Goal: Book appointment/travel/reservation

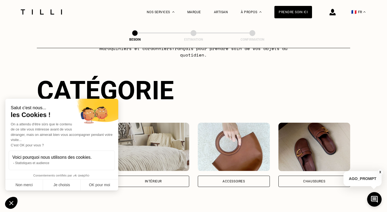
scroll to position [44, 0]
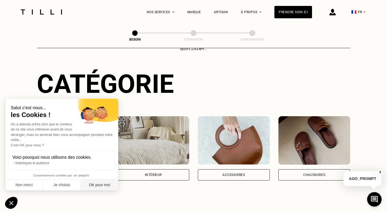
click at [98, 184] on button "OK pour moi" at bounding box center [100, 184] width 38 height 11
checkbox input "true"
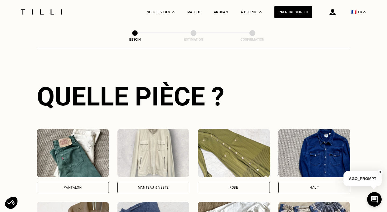
scroll to position [186, 0]
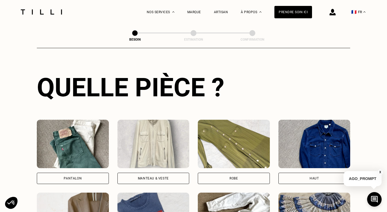
click at [92, 172] on div "Pantalon" at bounding box center [73, 177] width 72 height 11
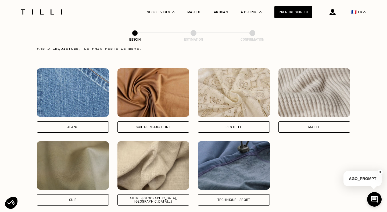
scroll to position [564, 0]
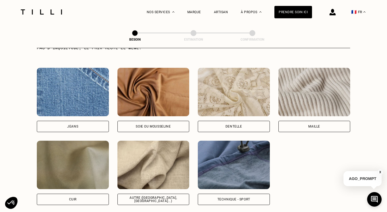
click at [131, 194] on div "Autre ([GEOGRAPHIC_DATA], [GEOGRAPHIC_DATA]...)" at bounding box center [153, 198] width 72 height 11
select select "FR"
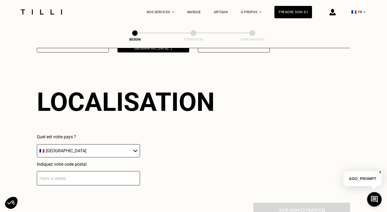
scroll to position [720, 0]
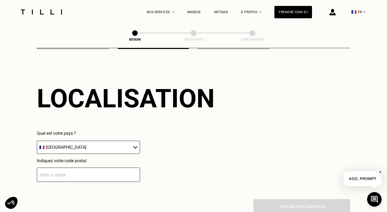
click at [130, 143] on select "🇩🇪 [GEOGRAPHIC_DATA] 🇦🇹 [GEOGRAPHIC_DATA] 🇧🇪 [GEOGRAPHIC_DATA] 🇧🇬 Bulgarie 🇨🇾 C…" at bounding box center [88, 146] width 103 height 13
click at [37, 140] on select "🇩🇪 [GEOGRAPHIC_DATA] 🇦🇹 [GEOGRAPHIC_DATA] 🇧🇪 [GEOGRAPHIC_DATA] 🇧🇬 Bulgarie 🇨🇾 C…" at bounding box center [88, 146] width 103 height 13
click at [89, 173] on input "number" at bounding box center [88, 174] width 103 height 14
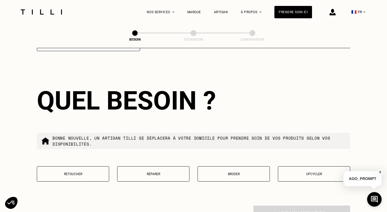
scroll to position [853, 0]
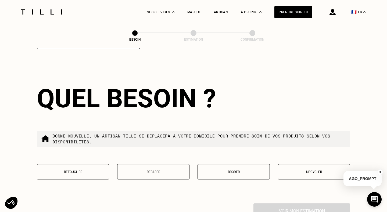
type input "75020"
click at [79, 170] on p "Retoucher" at bounding box center [73, 172] width 66 height 4
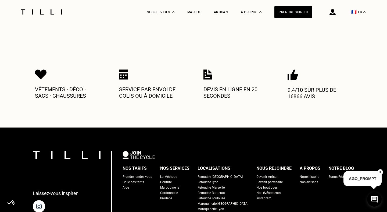
scroll to position [1131, 0]
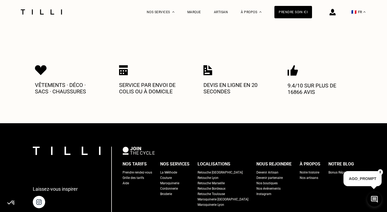
click at [138, 175] on div "Grille des tarifs" at bounding box center [132, 177] width 21 height 5
select select "FR"
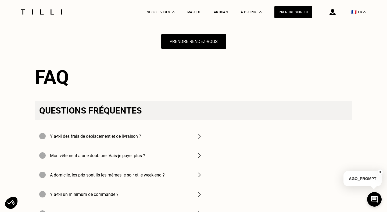
scroll to position [681, 0]
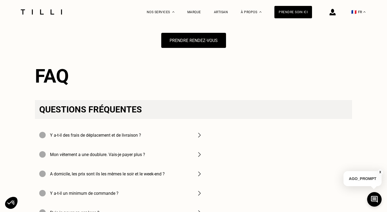
click at [131, 137] on h4 "Y a-t-il des frais de déplacement et de livraison ?" at bounding box center [95, 134] width 91 height 5
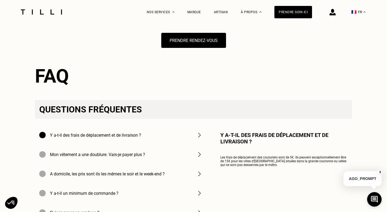
click at [131, 137] on h4 "Y a-t-il des frais de déplacement et de livraison ?" at bounding box center [95, 134] width 91 height 5
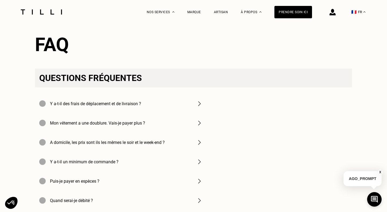
scroll to position [726, 0]
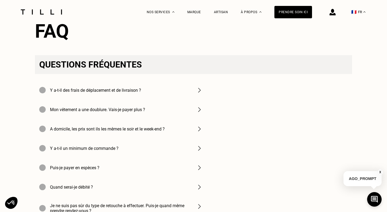
click at [159, 131] on h4 "A domicile, les prix sont ils les mêmes le soir et le week-end ?" at bounding box center [107, 128] width 115 height 5
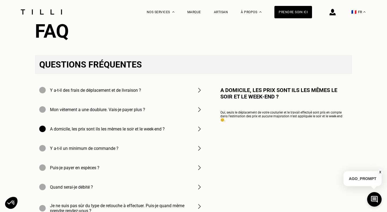
click at [159, 131] on h4 "A domicile, les prix sont ils les mêmes le soir et le week-end ?" at bounding box center [107, 128] width 115 height 5
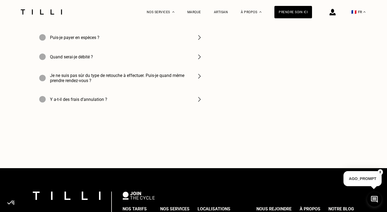
scroll to position [857, 0]
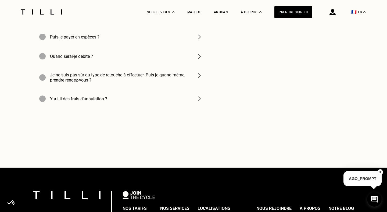
click at [158, 82] on h4 "Je ne suis pas sûr du type de retouche à effectuer. Puis-je quand même prendre …" at bounding box center [120, 77] width 140 height 10
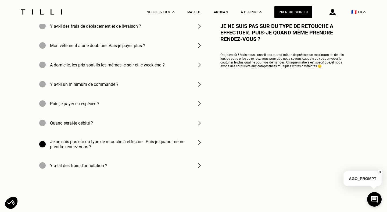
scroll to position [789, 0]
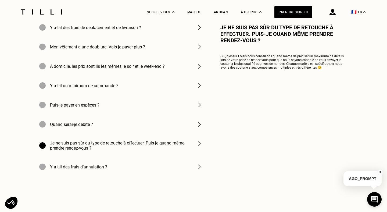
click at [42, 148] on div at bounding box center [42, 145] width 6 height 6
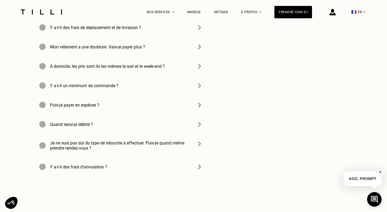
click at [42, 169] on div "Y a-t-il des frais d’annulation ?" at bounding box center [121, 166] width 172 height 19
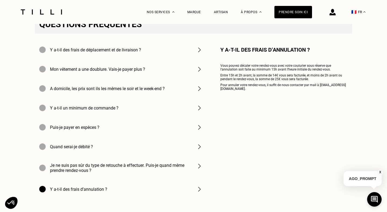
scroll to position [702, 0]
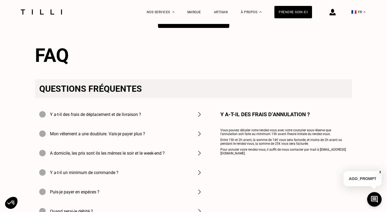
click at [214, 28] on button "Prendre rendez-vous" at bounding box center [193, 19] width 71 height 17
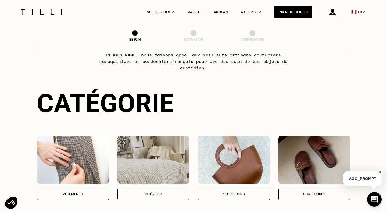
scroll to position [28, 0]
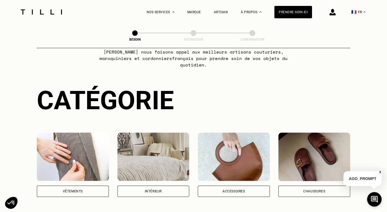
click at [77, 188] on div "Vêtements" at bounding box center [73, 190] width 72 height 11
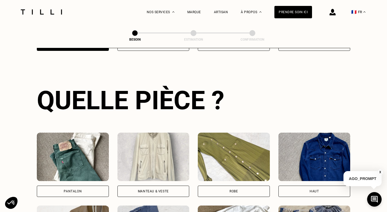
scroll to position [175, 0]
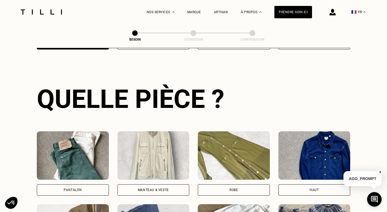
click at [75, 188] on div "Pantalon" at bounding box center [73, 189] width 18 height 3
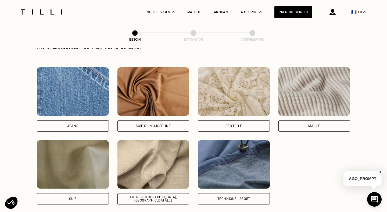
scroll to position [566, 0]
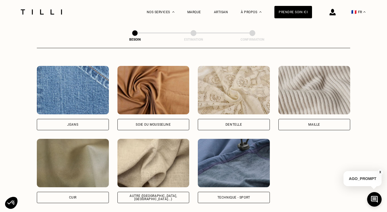
click at [134, 193] on div "Autre ([GEOGRAPHIC_DATA], [GEOGRAPHIC_DATA]...)" at bounding box center [153, 196] width 72 height 11
select select "FR"
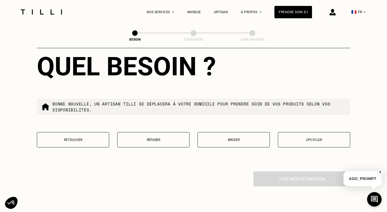
scroll to position [885, 0]
click at [127, 136] on button "Réparer" at bounding box center [153, 139] width 72 height 15
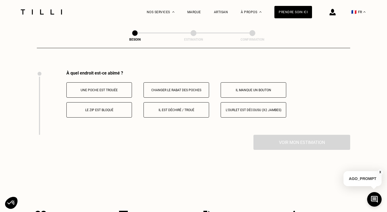
scroll to position [990, 0]
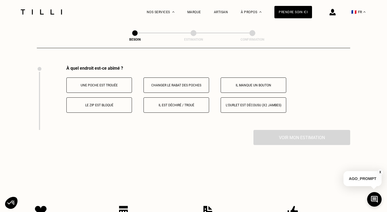
click at [154, 97] on button "Il est déchiré / troué" at bounding box center [176, 104] width 66 height 15
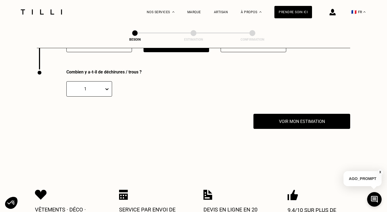
scroll to position [1055, 0]
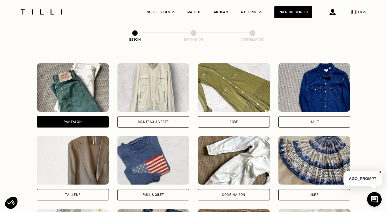
click at [156, 120] on div "Manteau & Veste" at bounding box center [153, 121] width 31 height 3
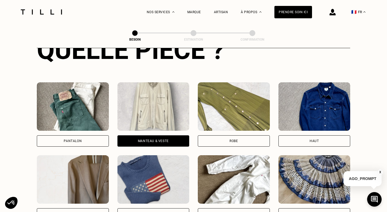
scroll to position [161, 0]
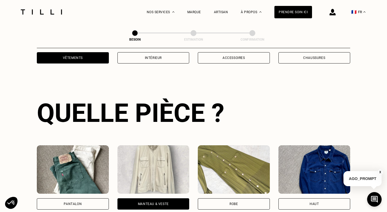
click at [68, 202] on div "Pantalon" at bounding box center [73, 203] width 18 height 3
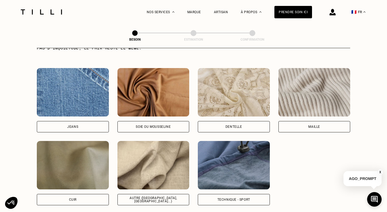
scroll to position [590, 0]
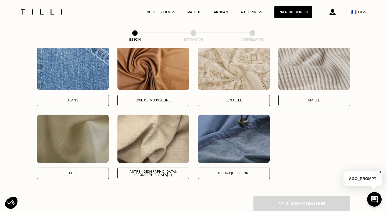
click at [129, 174] on div "Quelle matière ? Certaines matières nécessitent un savoir-faire et des outils s…" at bounding box center [193, 68] width 313 height 253
click at [130, 170] on div "Autre ([GEOGRAPHIC_DATA], [GEOGRAPHIC_DATA]...)" at bounding box center [153, 172] width 72 height 11
select select "FR"
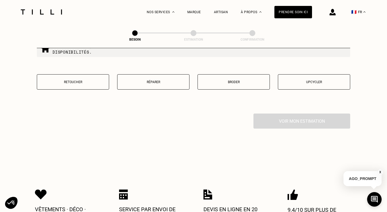
scroll to position [950, 0]
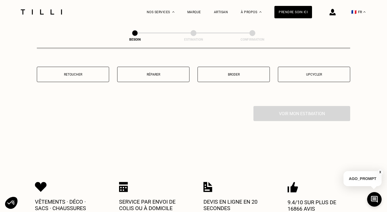
click at [174, 73] on p "Réparer" at bounding box center [153, 75] width 66 height 4
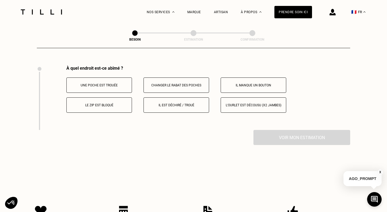
click at [169, 103] on p "Il est déchiré / troué" at bounding box center [176, 105] width 60 height 4
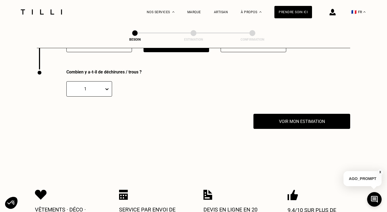
scroll to position [1055, 0]
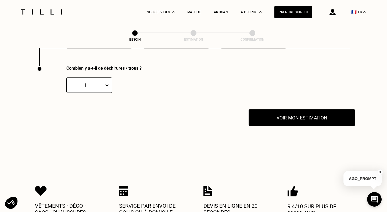
click at [280, 117] on button "Voir mon estimation" at bounding box center [301, 117] width 106 height 17
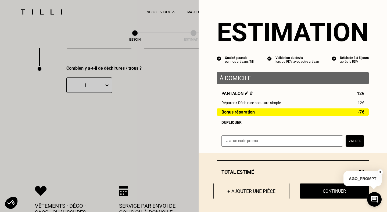
click at [253, 192] on button "+ Ajouter une pièce" at bounding box center [251, 190] width 76 height 17
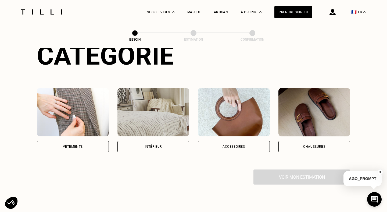
scroll to position [100, 0]
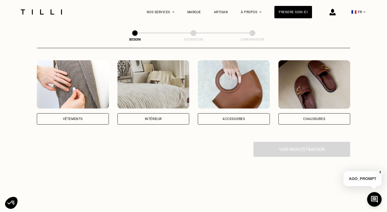
click at [90, 118] on div "Catégorie Vêtements Intérieur Accessoires Chaussures Voir mon estimation" at bounding box center [193, 85] width 313 height 144
click at [90, 113] on div "Vêtements" at bounding box center [73, 118] width 72 height 11
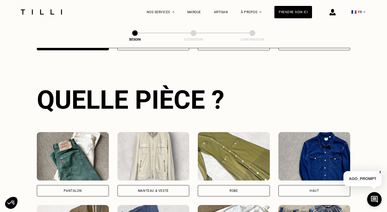
scroll to position [203, 0]
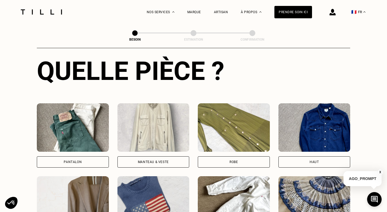
click at [93, 156] on div "Pantalon" at bounding box center [73, 161] width 72 height 11
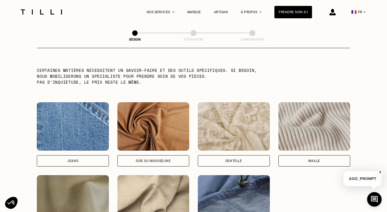
scroll to position [572, 0]
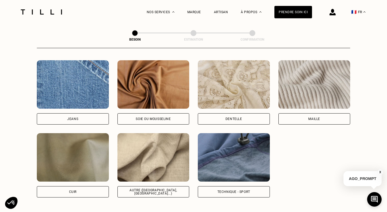
click at [146, 188] on div "Autre ([GEOGRAPHIC_DATA], [GEOGRAPHIC_DATA]...)" at bounding box center [153, 191] width 63 height 6
select select "FR"
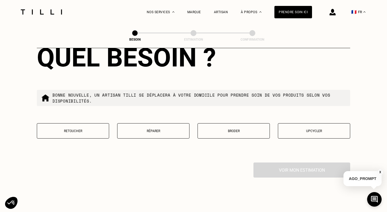
scroll to position [912, 0]
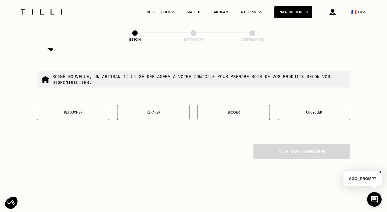
click at [153, 104] on button "Réparer" at bounding box center [153, 111] width 72 height 15
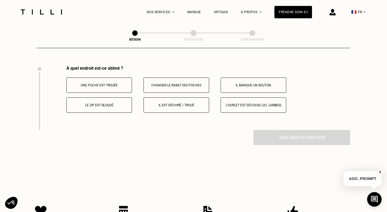
click at [167, 103] on p "Il est déchiré / troué" at bounding box center [176, 105] width 60 height 4
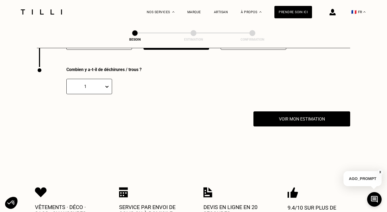
scroll to position [1055, 0]
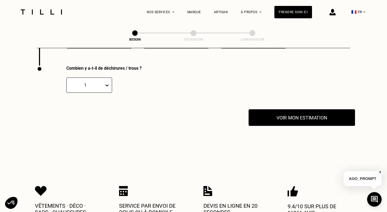
click at [269, 115] on button "Voir mon estimation" at bounding box center [301, 117] width 106 height 17
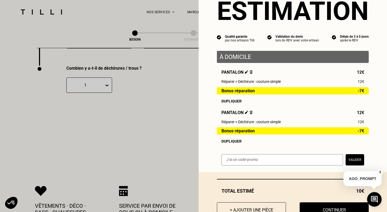
scroll to position [23, 0]
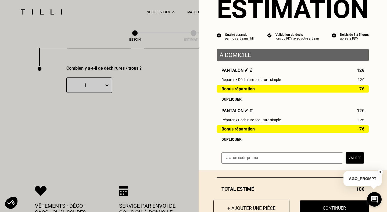
click at [249, 207] on button "+ Ajouter une pièce" at bounding box center [251, 207] width 76 height 17
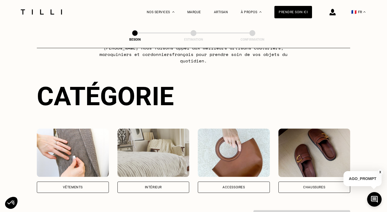
scroll to position [85, 0]
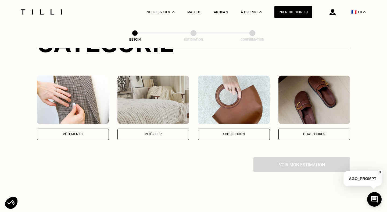
click at [171, 130] on div "Intérieur" at bounding box center [153, 133] width 72 height 11
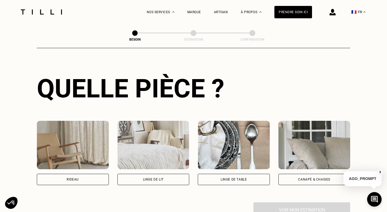
scroll to position [190, 0]
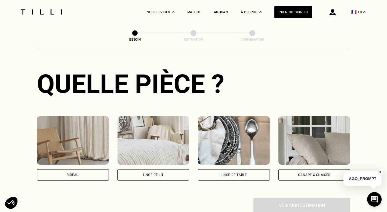
click at [161, 173] on div "Linge de lit" at bounding box center [153, 174] width 21 height 3
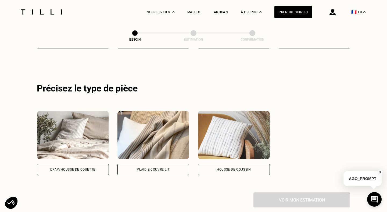
scroll to position [323, 0]
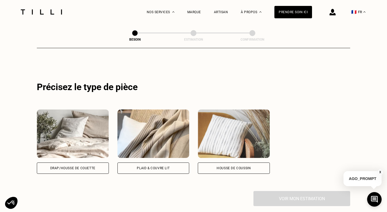
click at [93, 164] on div "Drap/Housse de couette" at bounding box center [73, 167] width 72 height 11
select select "FR"
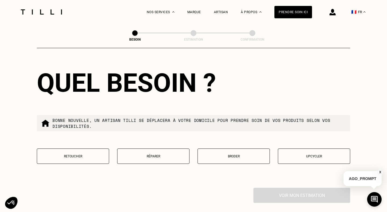
scroll to position [627, 0]
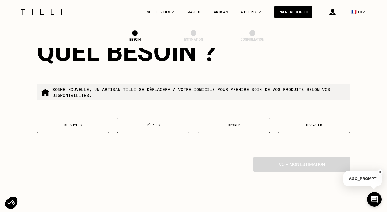
click at [142, 122] on button "Réparer" at bounding box center [153, 124] width 72 height 15
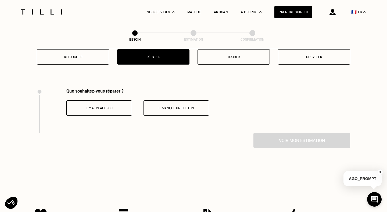
scroll to position [689, 0]
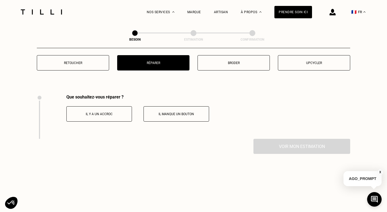
click at [126, 113] on button "Il y a un accroc" at bounding box center [99, 113] width 66 height 15
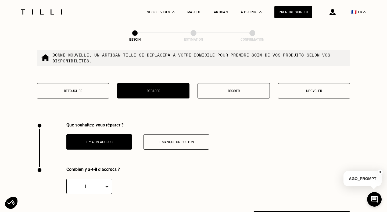
scroll to position [659, 0]
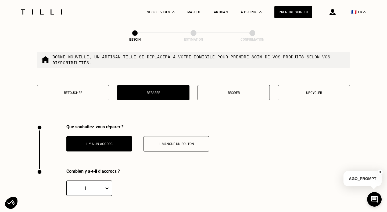
click at [317, 92] on button "Upcycler" at bounding box center [314, 92] width 72 height 15
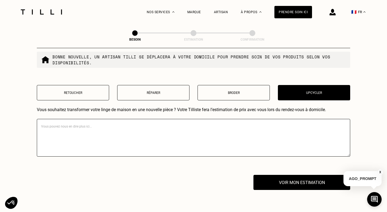
click at [94, 94] on button "Retoucher" at bounding box center [73, 92] width 72 height 15
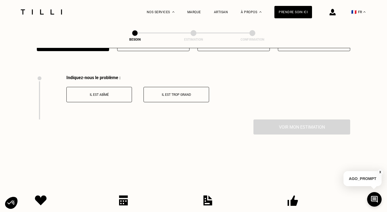
scroll to position [717, 0]
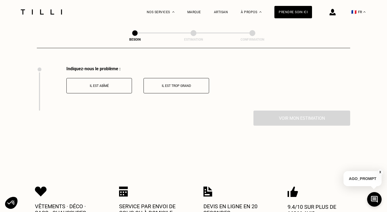
click at [105, 86] on button "Il est abîmé" at bounding box center [99, 85] width 66 height 15
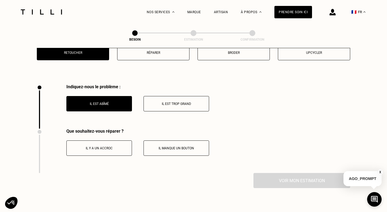
scroll to position [693, 0]
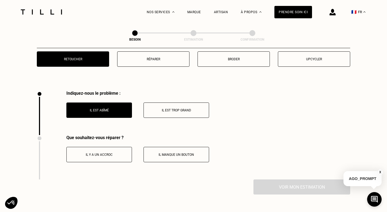
click at [140, 62] on div "Retoucher Réparer Broder Upcycler" at bounding box center [193, 62] width 313 height 22
click at [141, 56] on button "Réparer" at bounding box center [153, 58] width 72 height 15
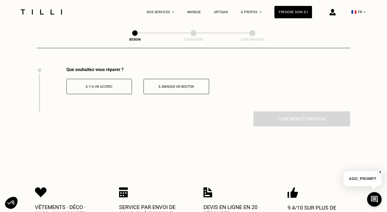
scroll to position [717, 0]
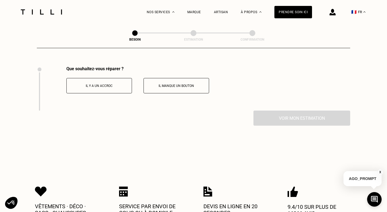
click at [105, 113] on div "Voir mon estimation" at bounding box center [193, 117] width 313 height 15
click at [108, 83] on button "Il y a un accroc" at bounding box center [99, 85] width 66 height 15
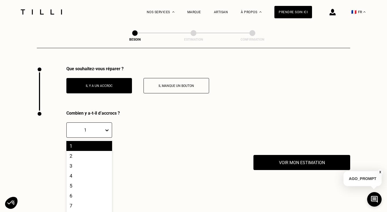
click at [102, 126] on div "1" at bounding box center [85, 130] width 37 height 8
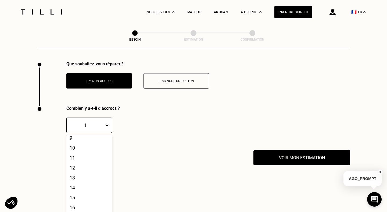
scroll to position [31, 0]
click at [78, 197] on div "10" at bounding box center [89, 199] width 46 height 10
click at [108, 122] on icon at bounding box center [106, 124] width 5 height 5
click at [86, 139] on div "1" at bounding box center [89, 141] width 46 height 10
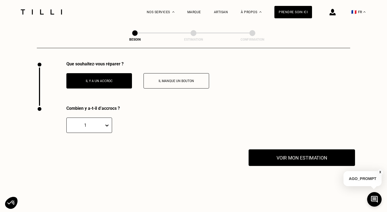
click at [274, 153] on button "Voir mon estimation" at bounding box center [301, 157] width 106 height 17
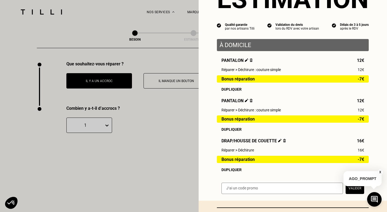
scroll to position [81, 0]
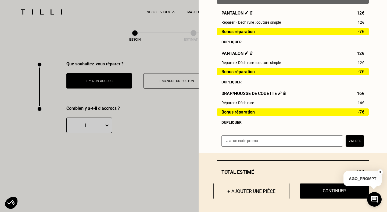
click at [253, 194] on button "+ Ajouter une pièce" at bounding box center [251, 190] width 76 height 17
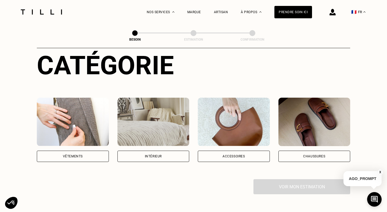
scroll to position [68, 0]
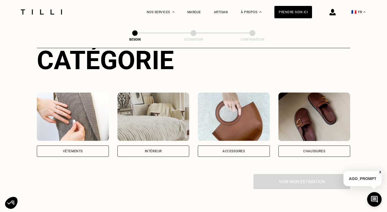
click at [92, 145] on div "Vêtements" at bounding box center [73, 150] width 72 height 11
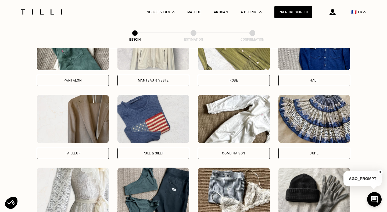
scroll to position [287, 0]
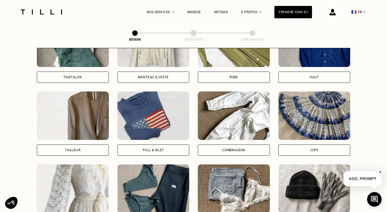
click at [139, 145] on div "Pull & gilet" at bounding box center [153, 149] width 72 height 11
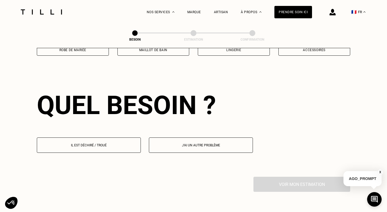
scroll to position [466, 0]
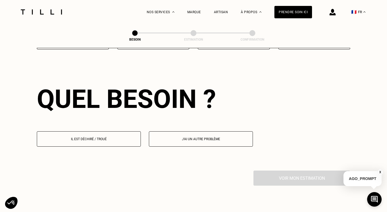
click at [122, 136] on button "Il est déchiré / troué" at bounding box center [89, 138] width 104 height 15
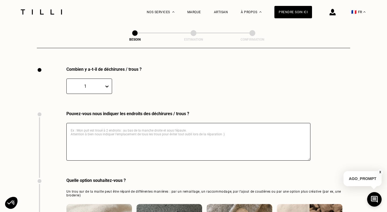
scroll to position [574, 0]
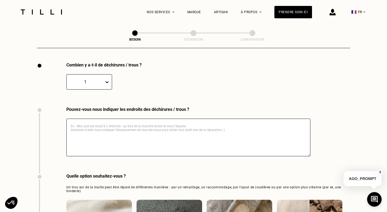
click at [102, 79] on div "1" at bounding box center [85, 82] width 37 height 6
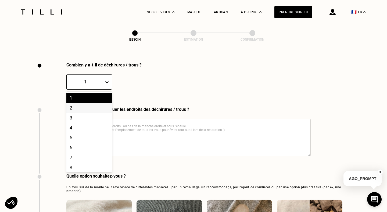
click at [88, 104] on div "2" at bounding box center [89, 108] width 46 height 10
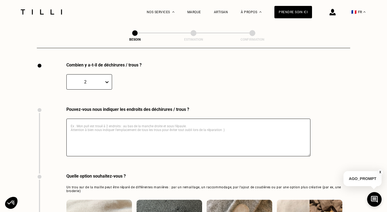
click at [88, 122] on textarea at bounding box center [188, 137] width 244 height 38
type textarea "D"
type textarea "t"
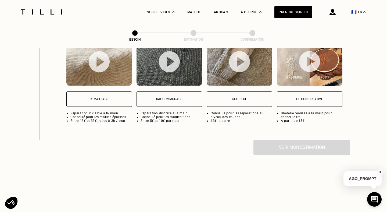
scroll to position [725, 0]
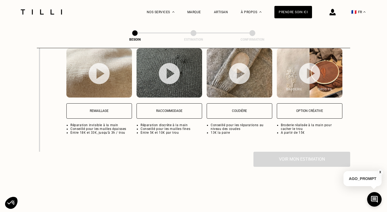
type textarea "Trou dans le haut du pull (vers le décolleté). Pull en cashemire."
click at [151, 109] on p "Raccommodage" at bounding box center [169, 111] width 60 height 4
select select "FR"
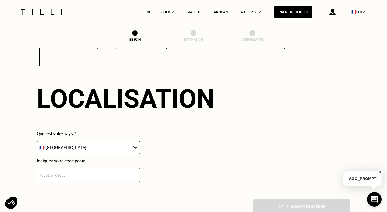
scroll to position [810, 0]
click at [115, 168] on input "number" at bounding box center [88, 175] width 103 height 14
type input "8"
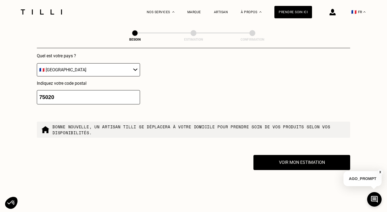
scroll to position [889, 0]
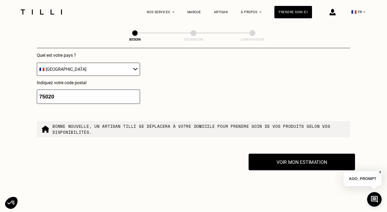
type input "75020"
click at [276, 155] on button "Voir mon estimation" at bounding box center [301, 161] width 106 height 17
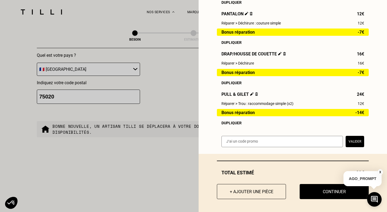
scroll to position [121, 0]
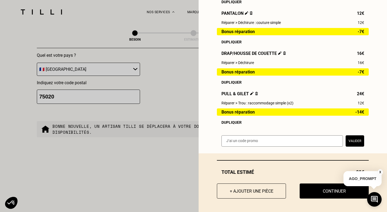
click at [379, 172] on button "X" at bounding box center [379, 172] width 5 height 6
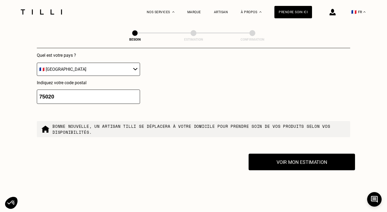
click at [319, 153] on button "Voir mon estimation" at bounding box center [301, 161] width 106 height 17
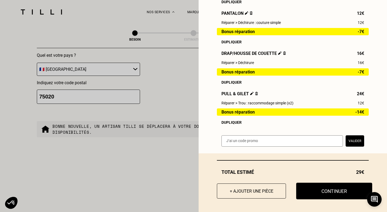
click at [317, 183] on button "Continuer" at bounding box center [334, 190] width 76 height 17
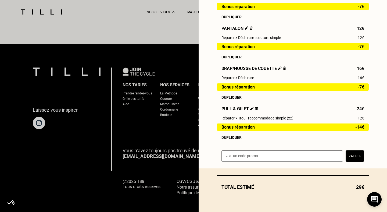
select select "FR"
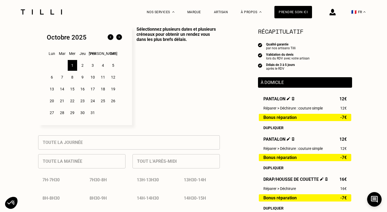
scroll to position [146, 0]
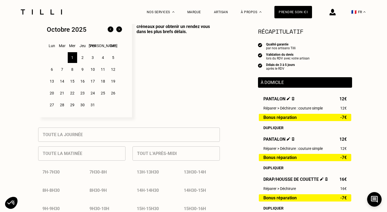
click at [163, 156] on div "Tout l’après-midi 13h - 13h30 13h30 - 14h 14h - 14h30 14h30 - 15h 15h - 15h30 1…" at bounding box center [175, 206] width 87 height 128
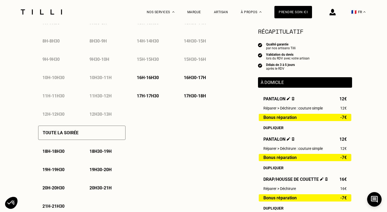
scroll to position [298, 0]
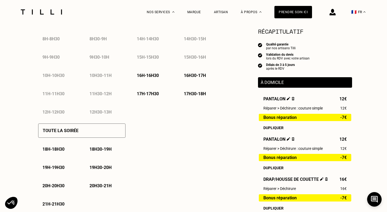
click at [53, 165] on p "19h - 19h30" at bounding box center [53, 167] width 22 height 5
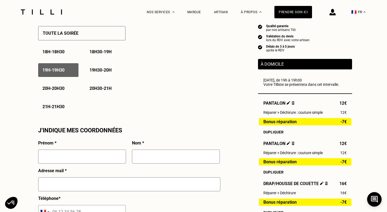
scroll to position [393, 0]
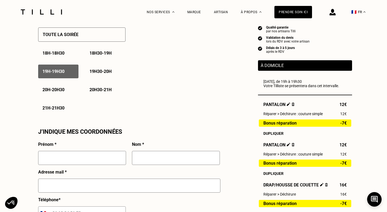
click at [88, 158] on input "text" at bounding box center [82, 158] width 88 height 14
type input "[PERSON_NAME]"
type input "Sergent"
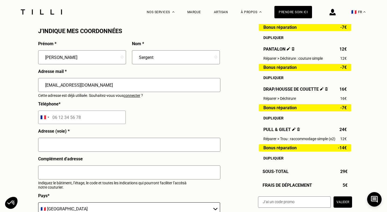
scroll to position [497, 0]
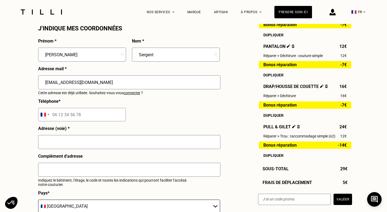
type input "[EMAIL_ADDRESS][DOMAIN_NAME]"
click at [73, 121] on input "tel" at bounding box center [82, 114] width 88 height 13
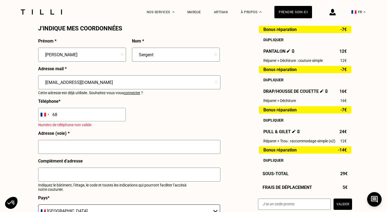
type input "6"
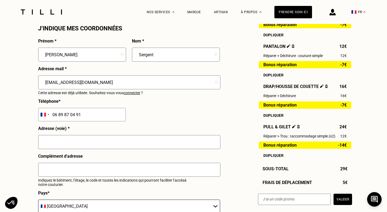
type input "06 89 87 04 91"
click at [72, 146] on input "text" at bounding box center [129, 142] width 182 height 14
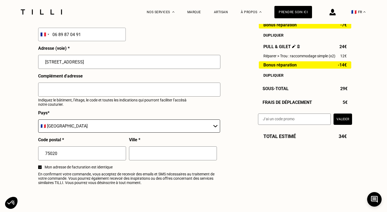
scroll to position [585, 0]
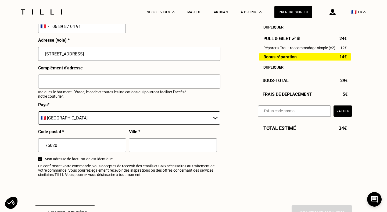
type input "[STREET_ADDRESS]"
click at [139, 149] on input "text" at bounding box center [173, 145] width 88 height 14
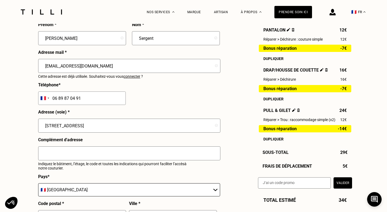
scroll to position [514, 0]
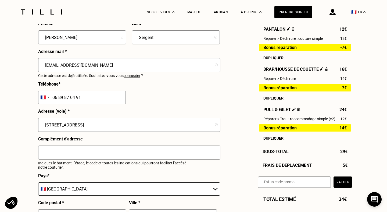
type input "[GEOGRAPHIC_DATA]"
click at [139, 147] on input "text" at bounding box center [129, 152] width 182 height 14
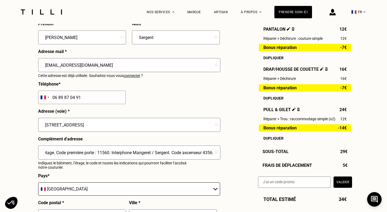
scroll to position [0, 0]
click at [63, 152] on input "1er étage. Code première porte : 11560. Interphone Mangeret / Sergent. Code asc…" at bounding box center [129, 152] width 182 height 14
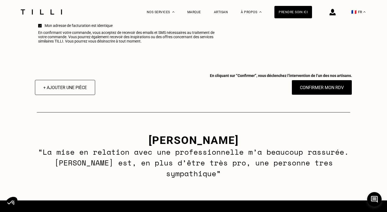
scroll to position [713, 0]
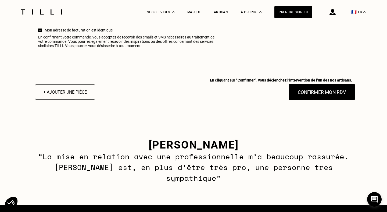
type input "1er étage porte au fond en face de l'ascenseur. Code première porte : 11560. In…"
click at [321, 95] on button "Confirmer mon RDV" at bounding box center [321, 92] width 67 height 17
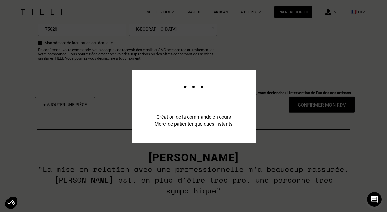
scroll to position [726, 0]
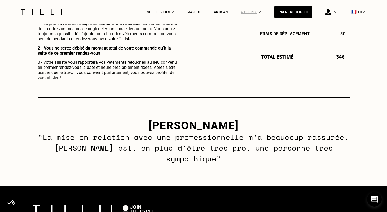
scroll to position [306, 0]
